Goal: Transaction & Acquisition: Purchase product/service

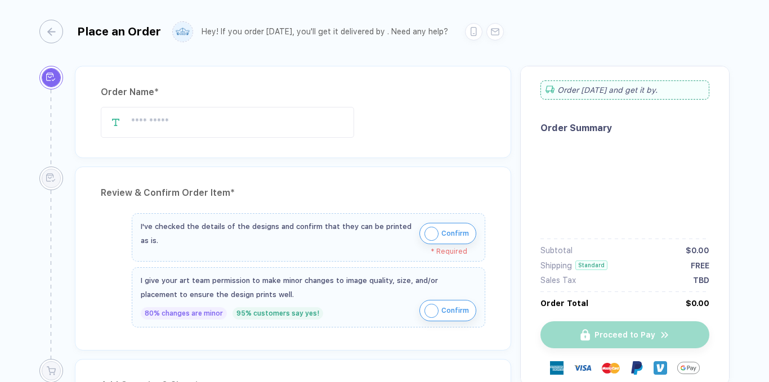
type input "**********"
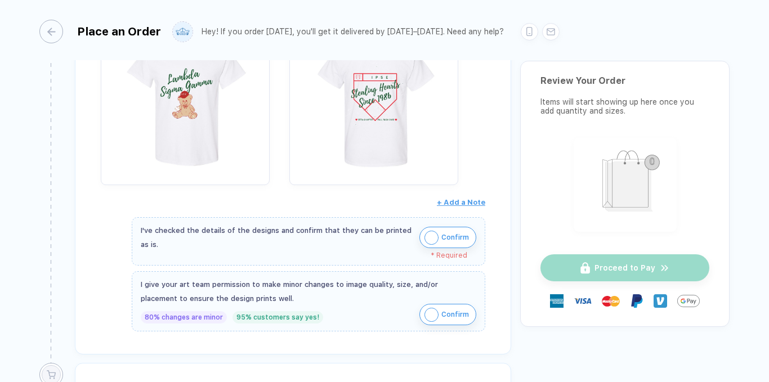
scroll to position [252, 0]
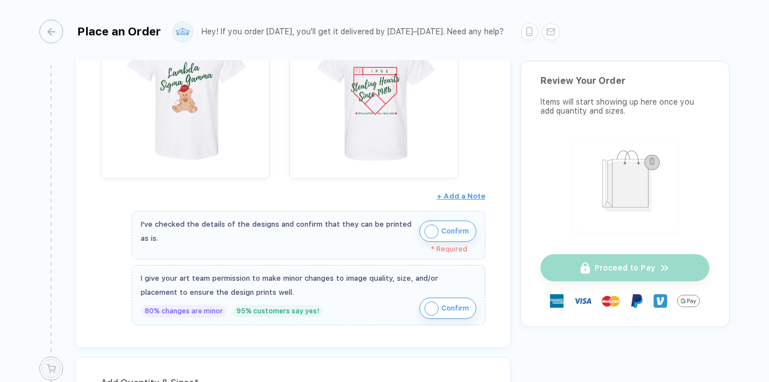
click at [430, 234] on img "button" at bounding box center [432, 232] width 14 height 14
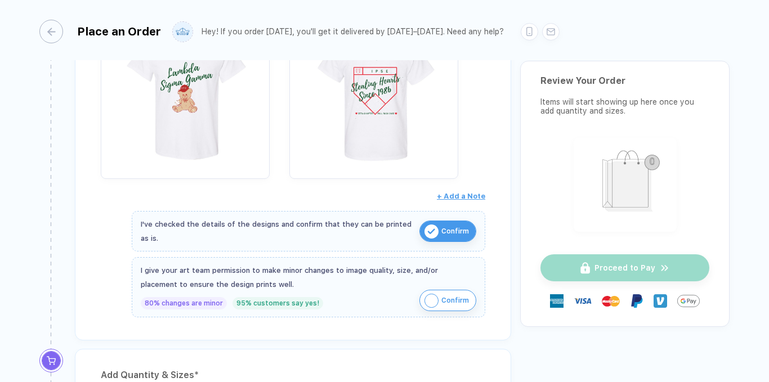
click at [431, 298] on img "button" at bounding box center [432, 301] width 14 height 14
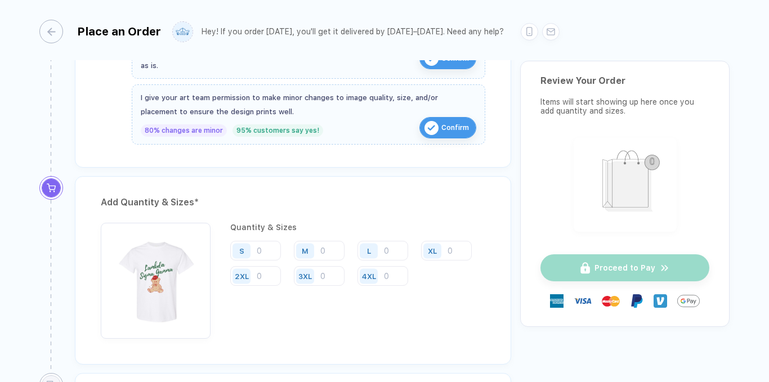
scroll to position [427, 0]
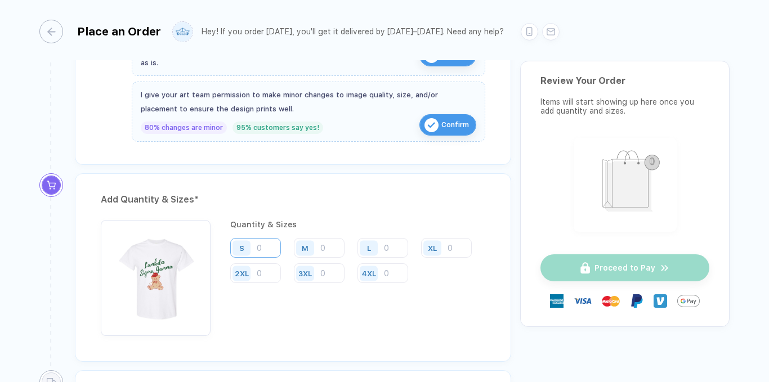
click at [269, 245] on input "number" at bounding box center [255, 248] width 51 height 20
type input "9"
click at [322, 251] on input "number" at bounding box center [319, 248] width 51 height 20
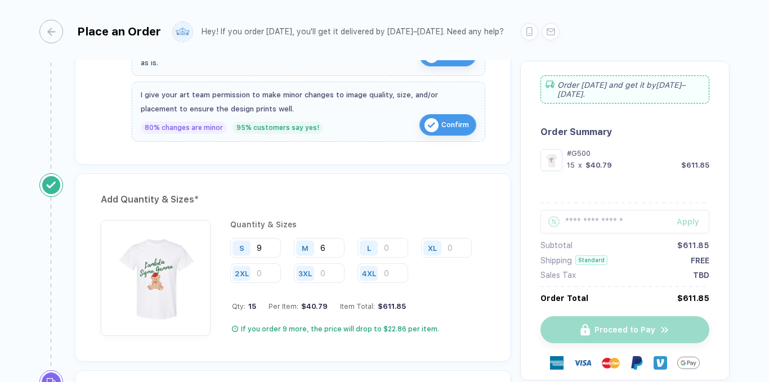
type input "6"
click at [390, 248] on input "number" at bounding box center [383, 248] width 51 height 20
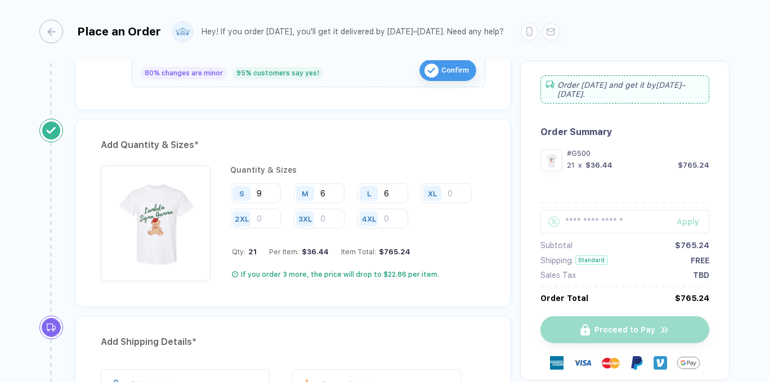
scroll to position [483, 0]
type input "6"
click at [453, 189] on input "number" at bounding box center [446, 193] width 51 height 20
click at [459, 193] on input "number" at bounding box center [446, 193] width 51 height 20
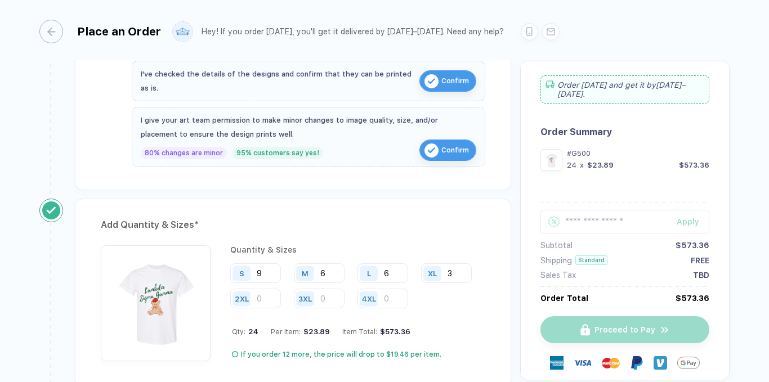
scroll to position [470, 0]
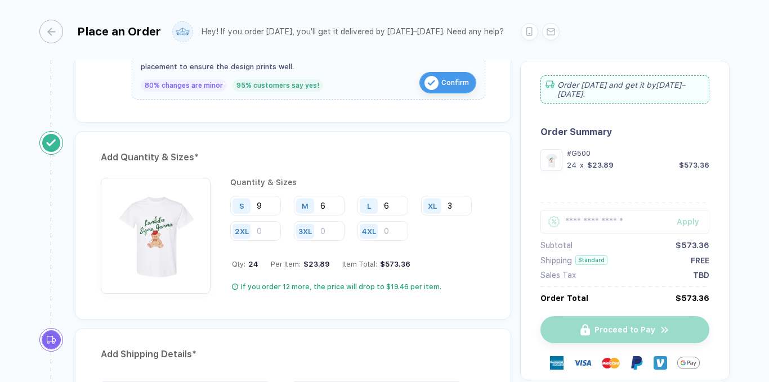
type input "3"
click at [289, 298] on div "Quantity & Sizes S 9 M 6 L 6 XL 3 2XL 3XL 4XL Qty: 24 Per Item: $23.89 Item Tot…" at bounding box center [293, 239] width 385 height 122
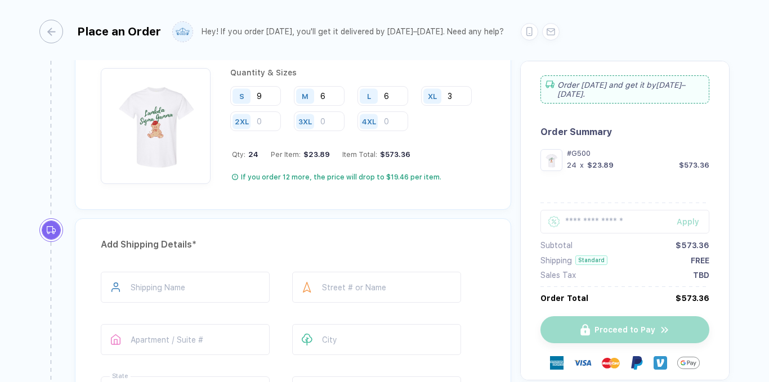
scroll to position [584, 0]
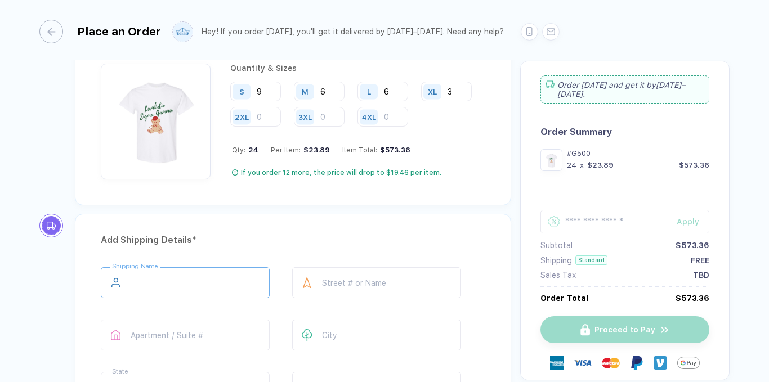
click at [227, 279] on input "text" at bounding box center [185, 283] width 169 height 31
type input "**********"
click at [333, 283] on input "text" at bounding box center [376, 283] width 169 height 31
type input "**********"
click at [231, 337] on input "text" at bounding box center [185, 335] width 169 height 31
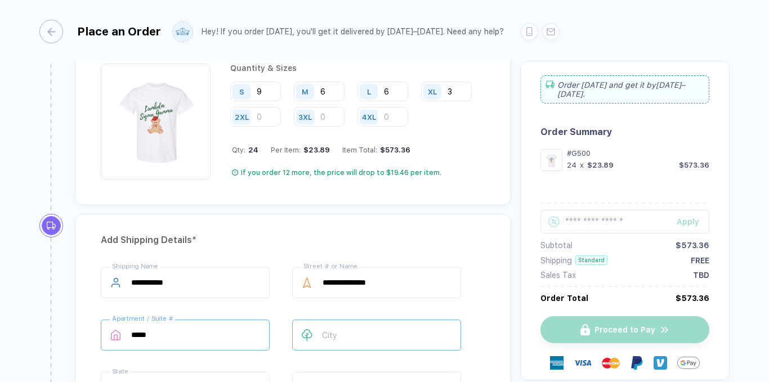
type input "*****"
click at [326, 339] on input "text" at bounding box center [376, 335] width 169 height 31
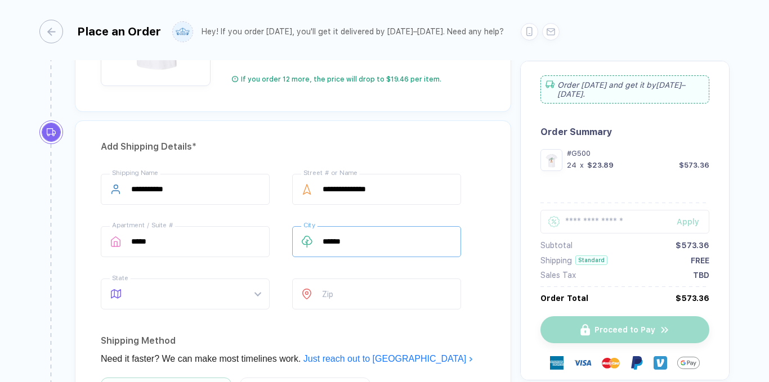
scroll to position [678, 0]
click at [226, 291] on span at bounding box center [196, 294] width 130 height 30
type input "******"
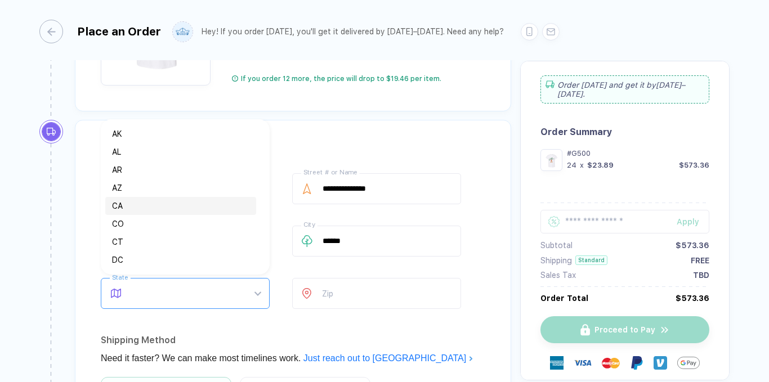
click at [154, 208] on div "CA" at bounding box center [180, 206] width 137 height 12
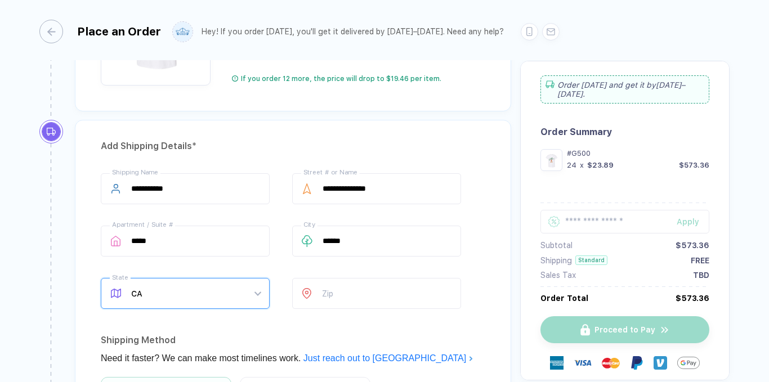
click at [308, 296] on icon at bounding box center [306, 293] width 9 height 11
click at [325, 297] on input "number" at bounding box center [376, 293] width 169 height 31
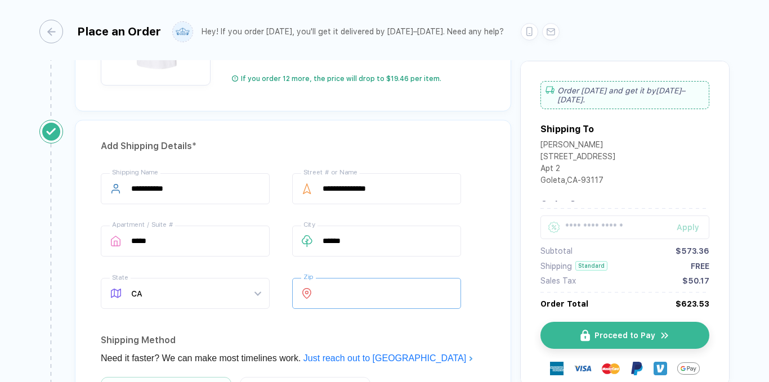
scroll to position [858, 0]
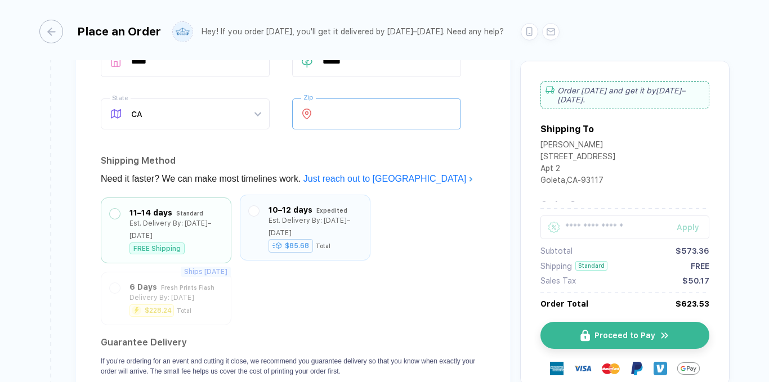
type input "*****"
click at [254, 220] on div at bounding box center [254, 228] width 10 height 48
click at [172, 221] on div "Est. Delivery By: [DATE]–[DATE]" at bounding box center [176, 227] width 93 height 25
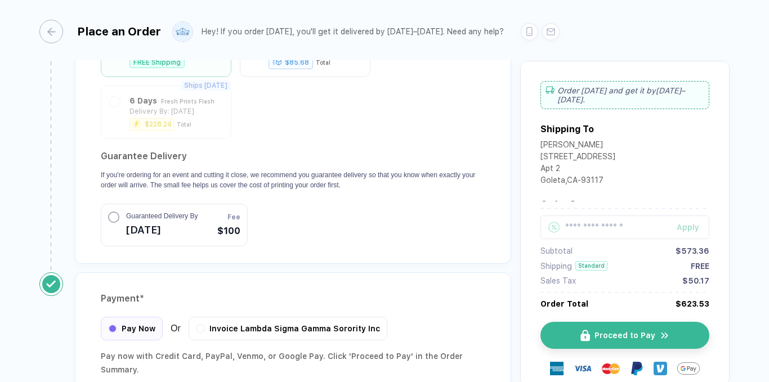
scroll to position [1045, 0]
click at [206, 218] on button "Guaranteed Delivery By [DATE] Fee $100" at bounding box center [174, 223] width 147 height 43
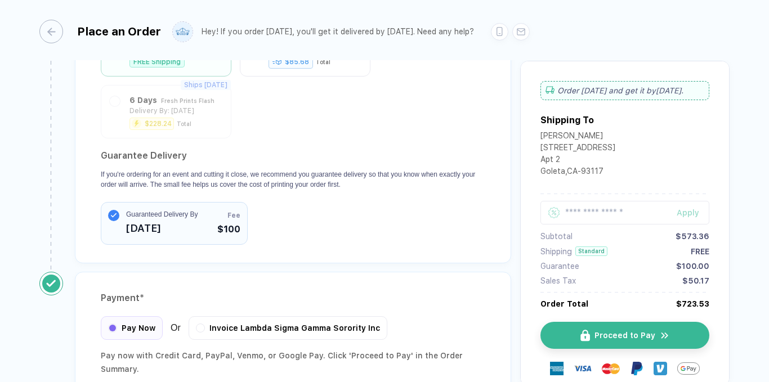
click at [206, 218] on button "Guaranteed Delivery By [DATE] Fee $100" at bounding box center [174, 223] width 147 height 43
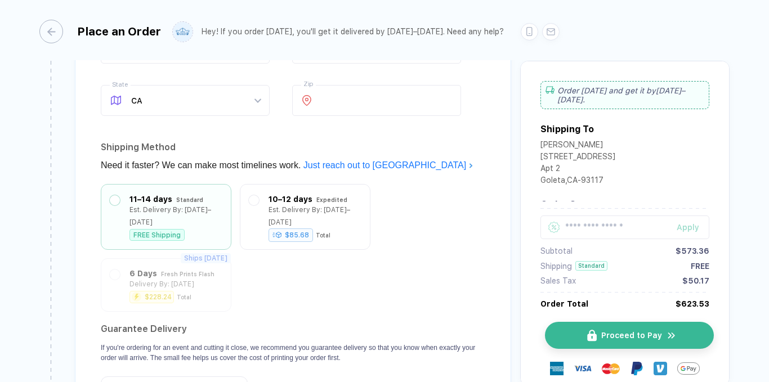
scroll to position [872, 0]
click at [588, 341] on img "button" at bounding box center [592, 336] width 10 height 12
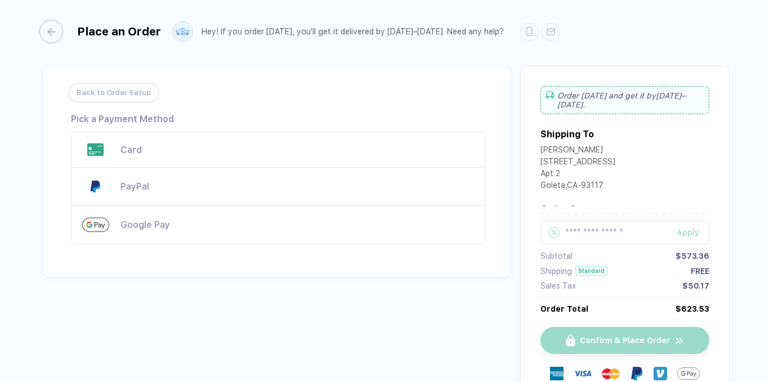
click at [403, 164] on div "Card" at bounding box center [278, 150] width 415 height 36
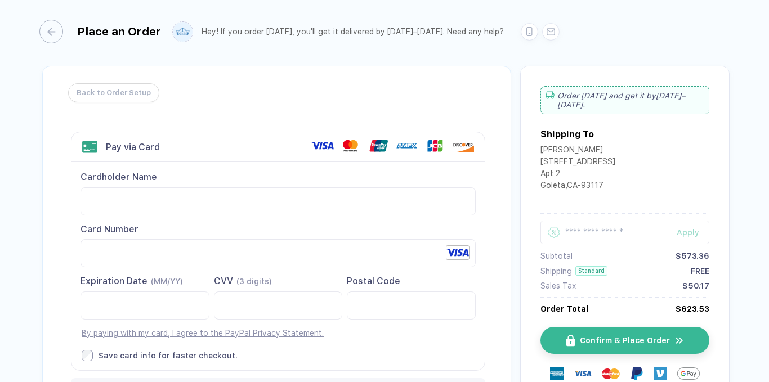
click at [446, 270] on div "Cardholder Name Card Number Expiration Date (MM/YY)" at bounding box center [278, 266] width 413 height 208
click at [634, 342] on span "Confirm & Place Order" at bounding box center [632, 340] width 90 height 9
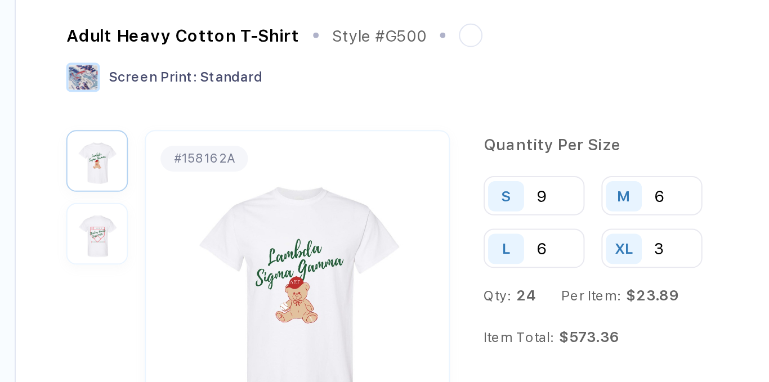
click at [177, 237] on img "button" at bounding box center [180, 237] width 25 height 25
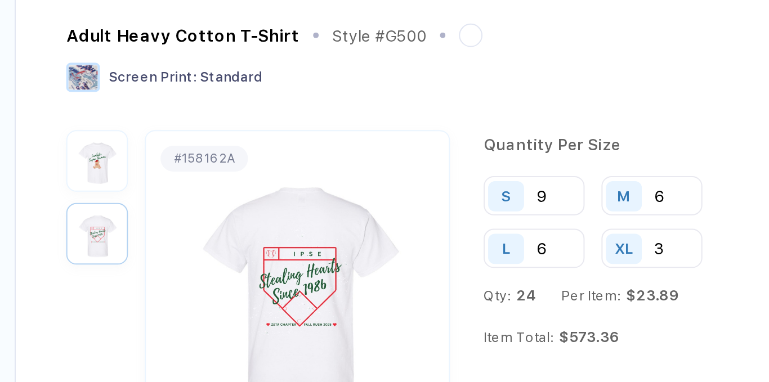
click at [180, 201] on img "button" at bounding box center [180, 200] width 25 height 25
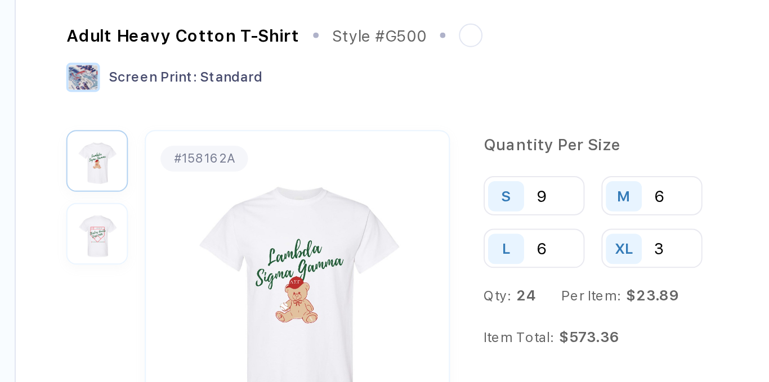
click at [180, 237] on img "button" at bounding box center [180, 237] width 25 height 25
